Goal: Information Seeking & Learning: Learn about a topic

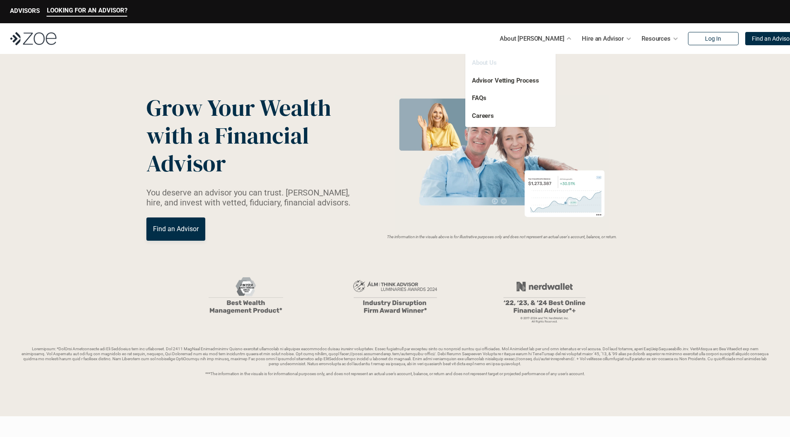
click at [482, 62] on link "About Us" at bounding box center [484, 62] width 25 height 7
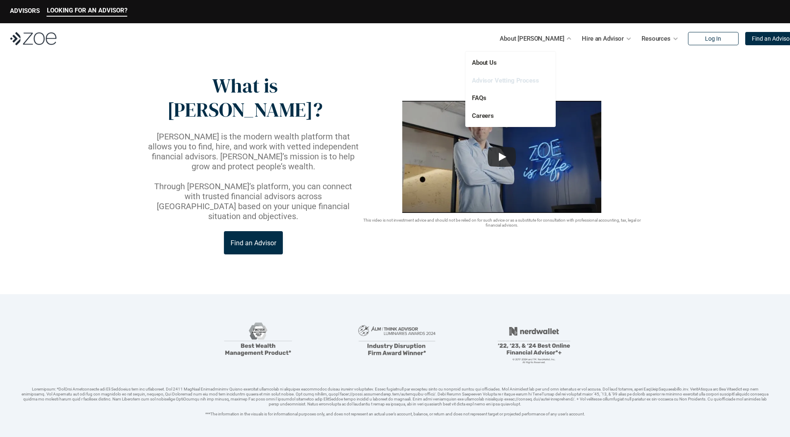
click at [495, 83] on link "Advisor Vetting Process" at bounding box center [505, 80] width 67 height 7
